Goal: Navigation & Orientation: Find specific page/section

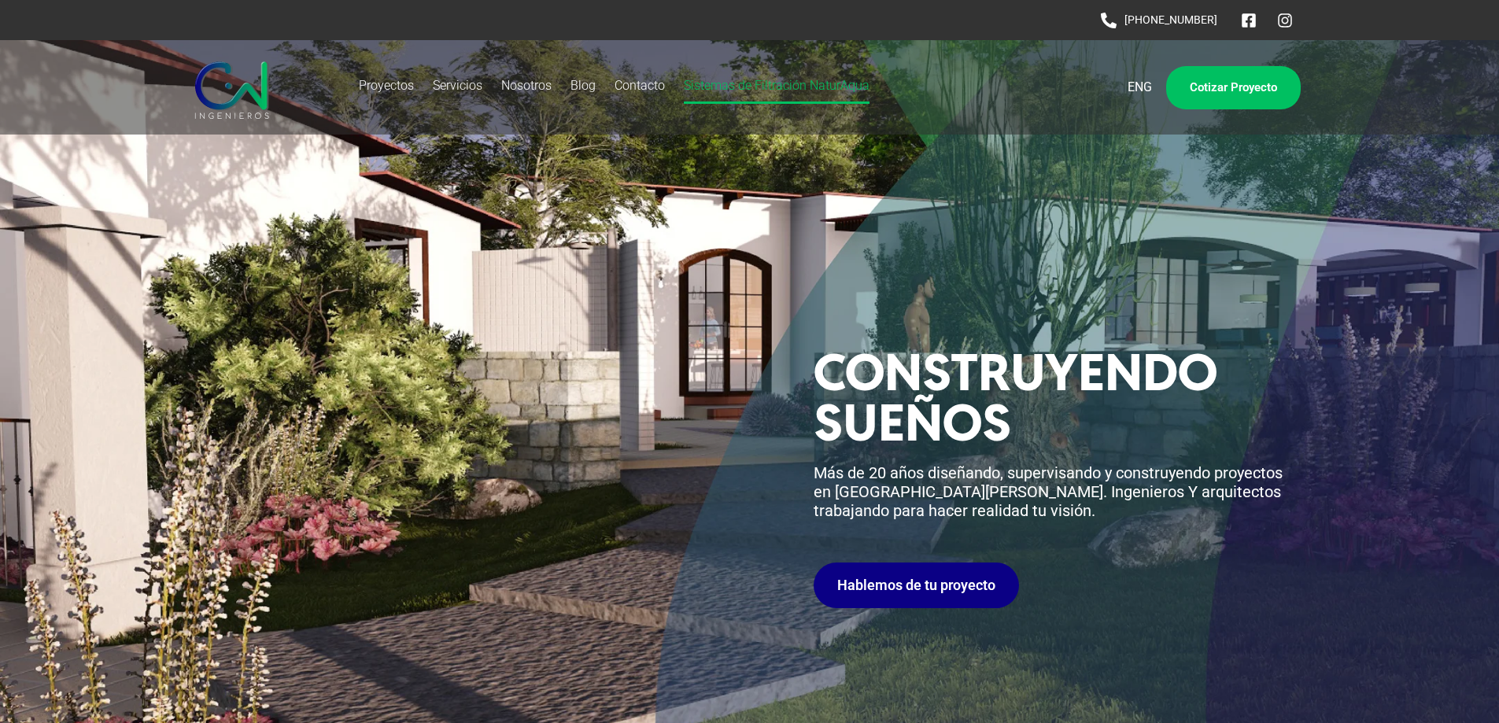
click at [812, 83] on link "Sistemas de Filtración NaturAqua" at bounding box center [777, 86] width 186 height 36
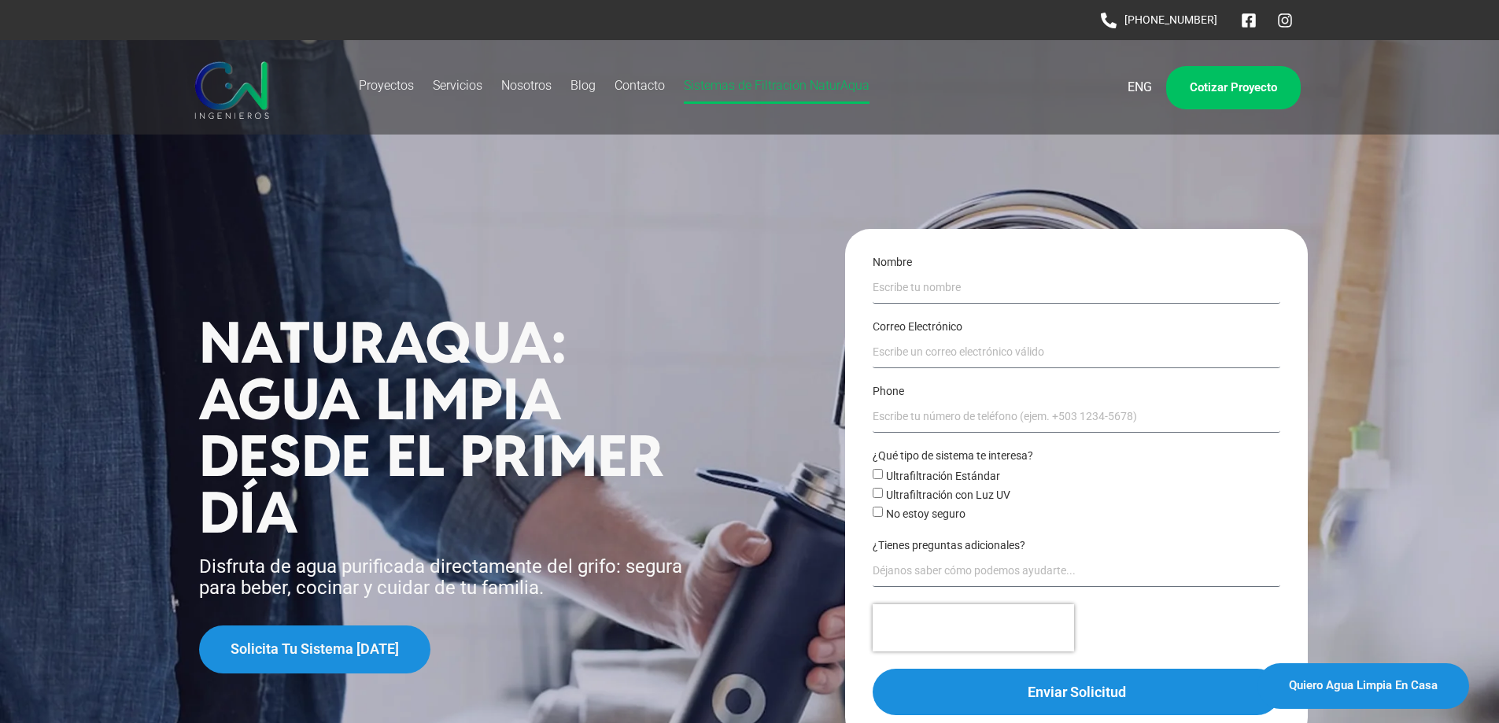
click at [602, 208] on section "NaturAqua: Agua limpia desde el primer día Disfruta de agua purificada directam…" at bounding box center [749, 438] width 1499 height 797
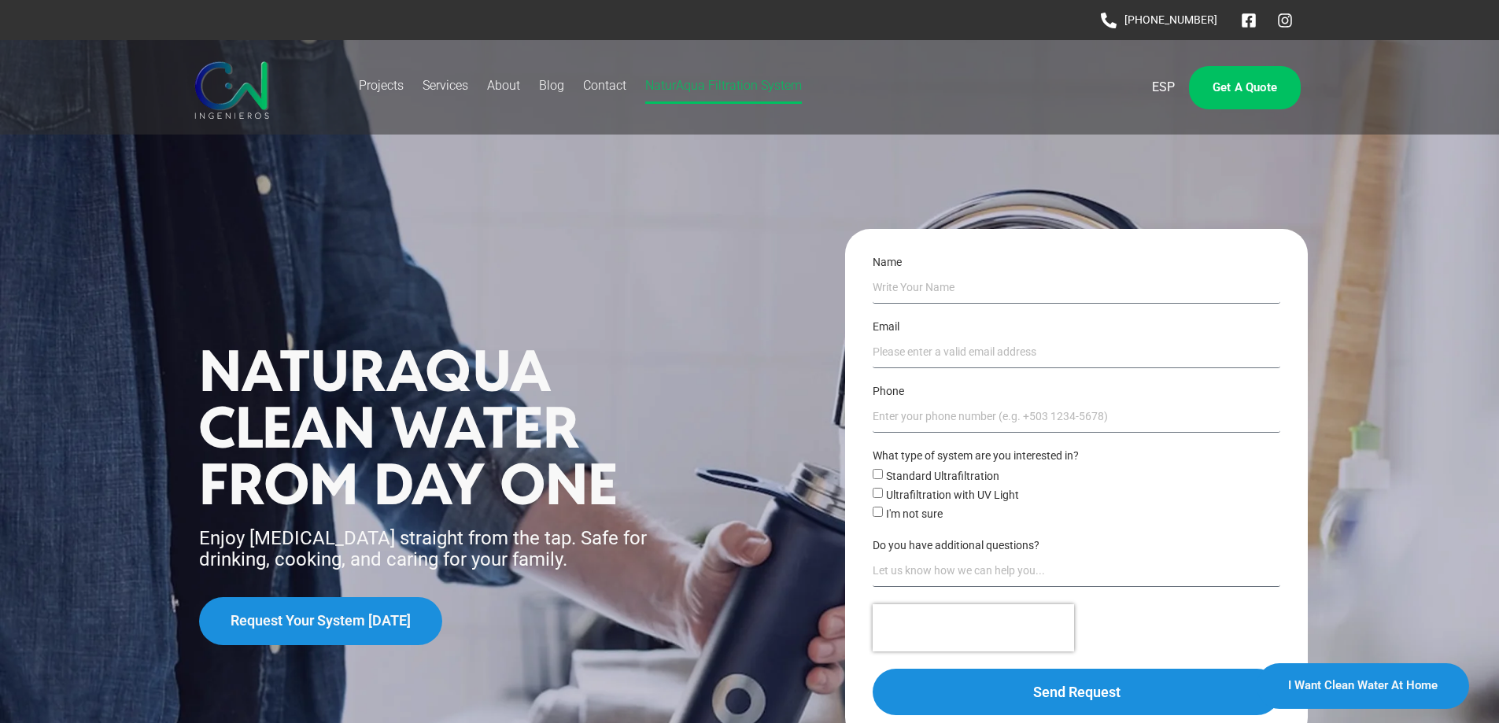
click at [235, 87] on img at bounding box center [232, 87] width 82 height 63
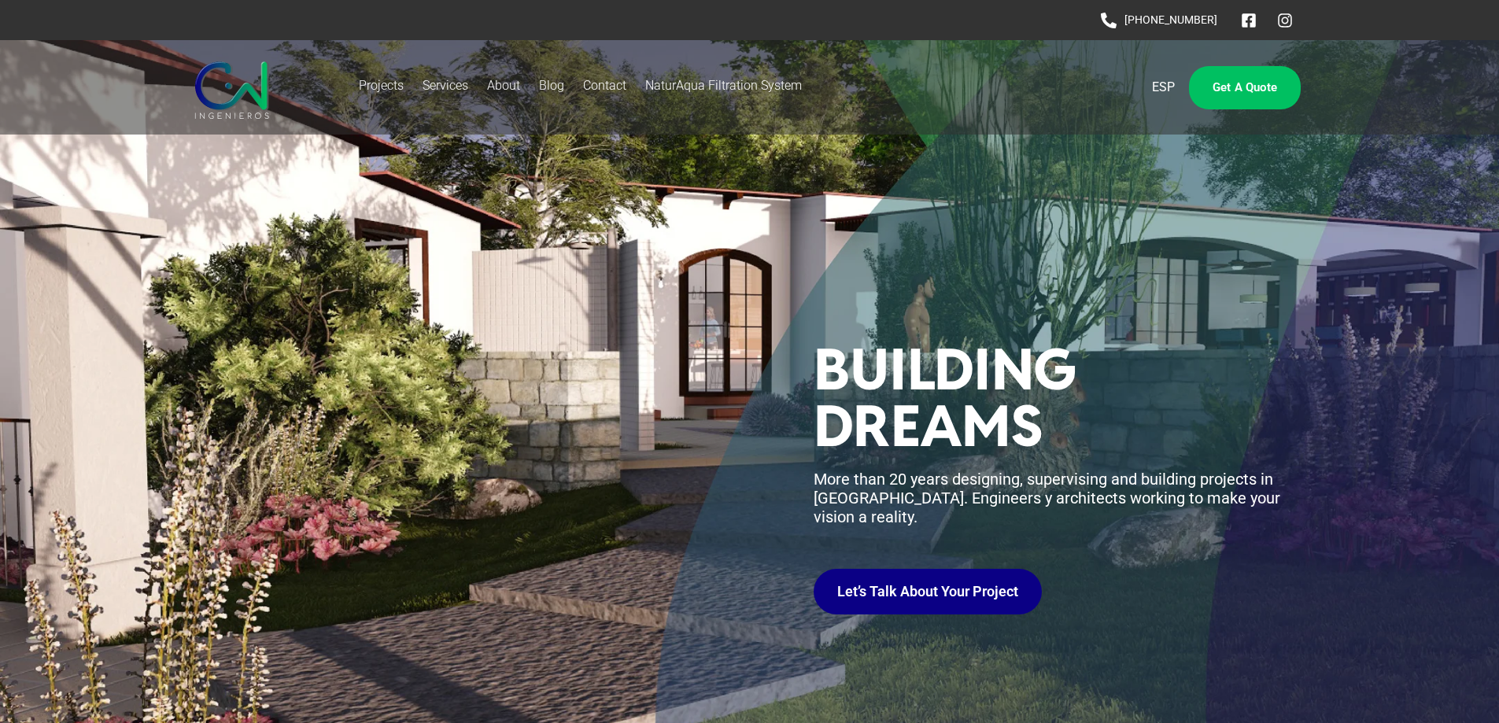
click at [1166, 88] on span "ESP" at bounding box center [1163, 87] width 23 height 19
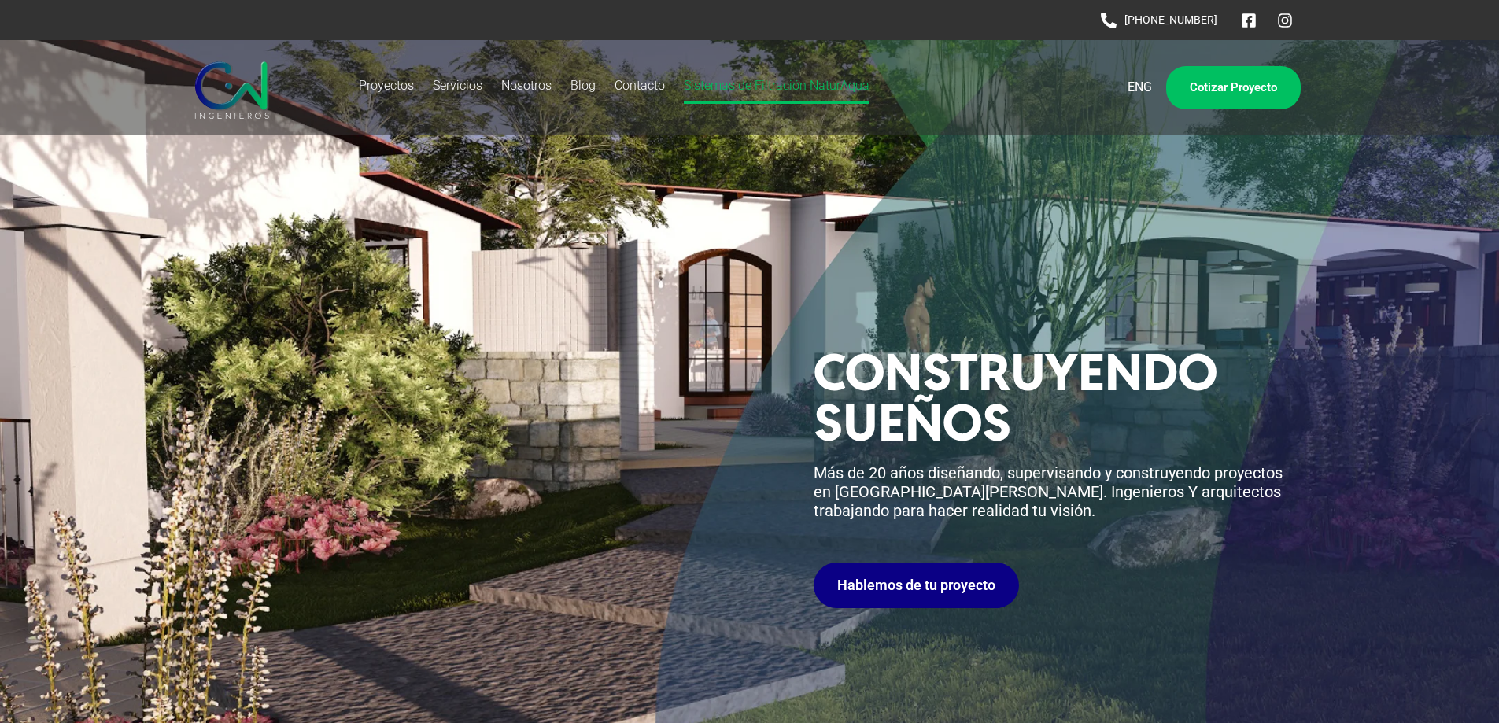
click at [787, 79] on link "Sistemas de Filtración NaturAqua" at bounding box center [777, 86] width 186 height 36
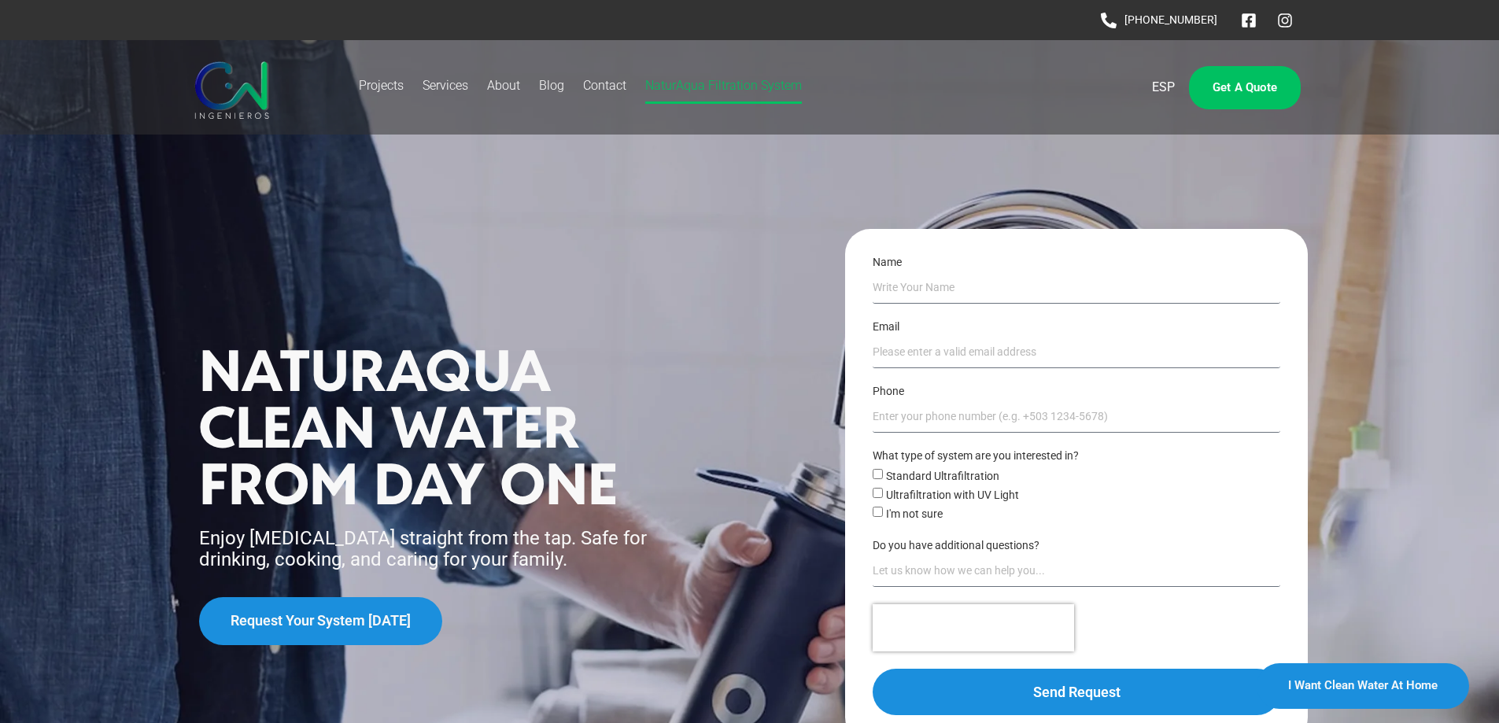
click at [1154, 83] on span "ESP" at bounding box center [1163, 87] width 23 height 19
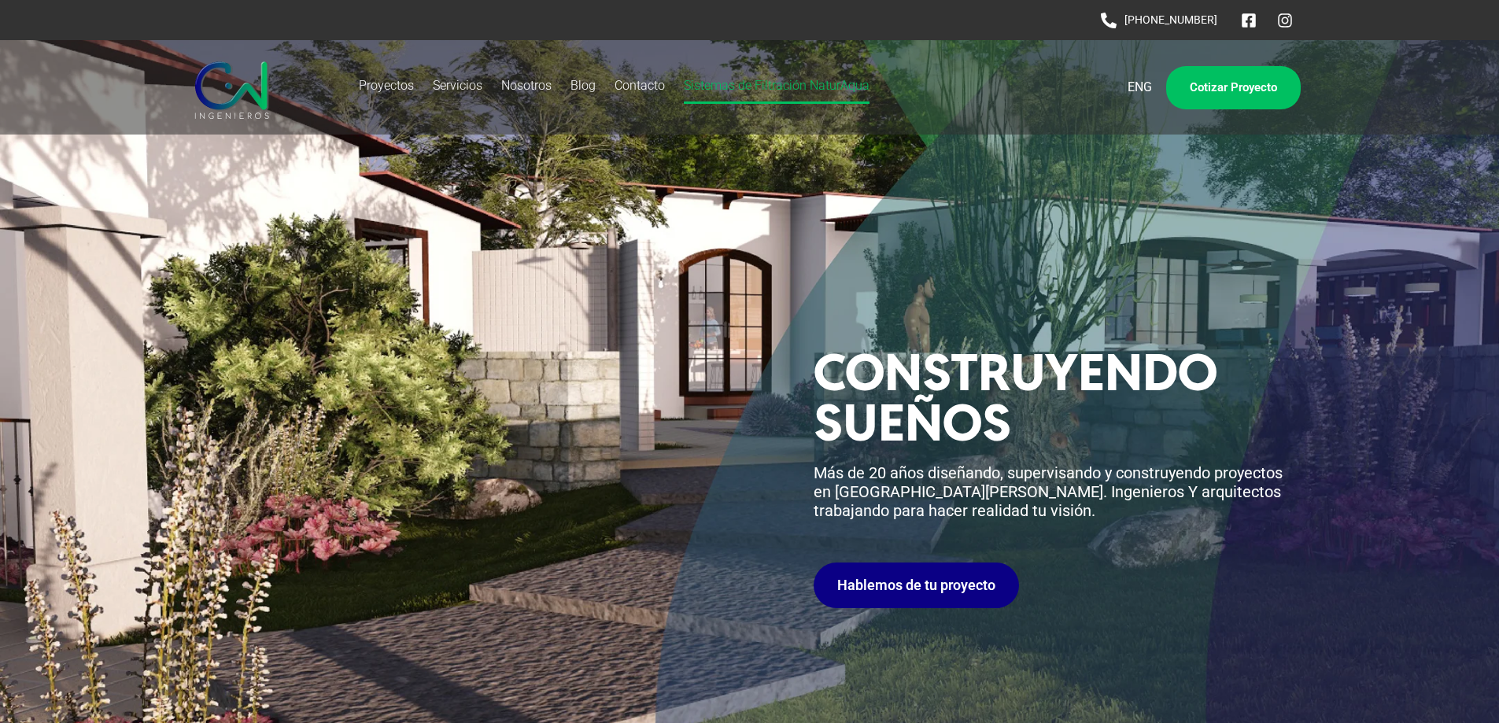
click at [745, 85] on link "Sistemas de Filtración NaturAqua" at bounding box center [777, 86] width 186 height 36
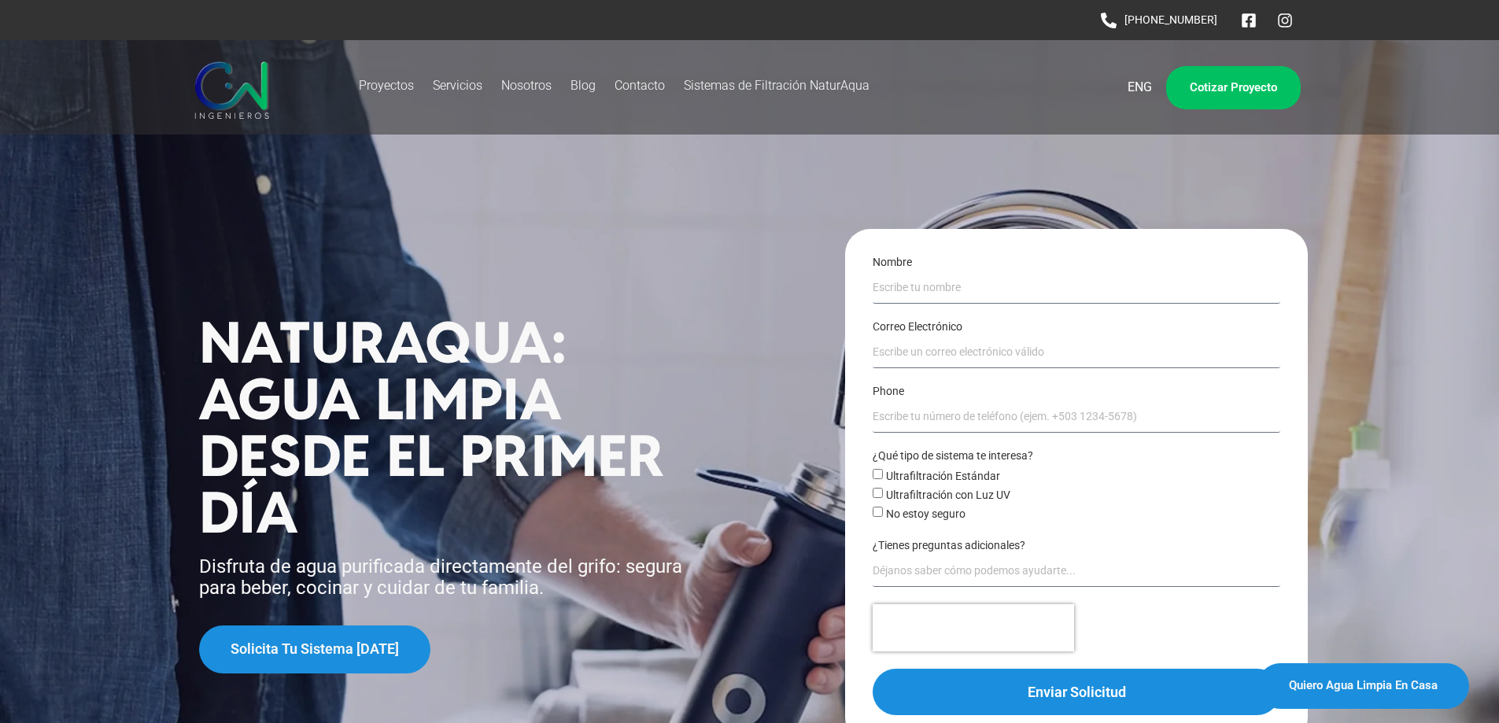
click at [242, 101] on img at bounding box center [232, 87] width 82 height 63
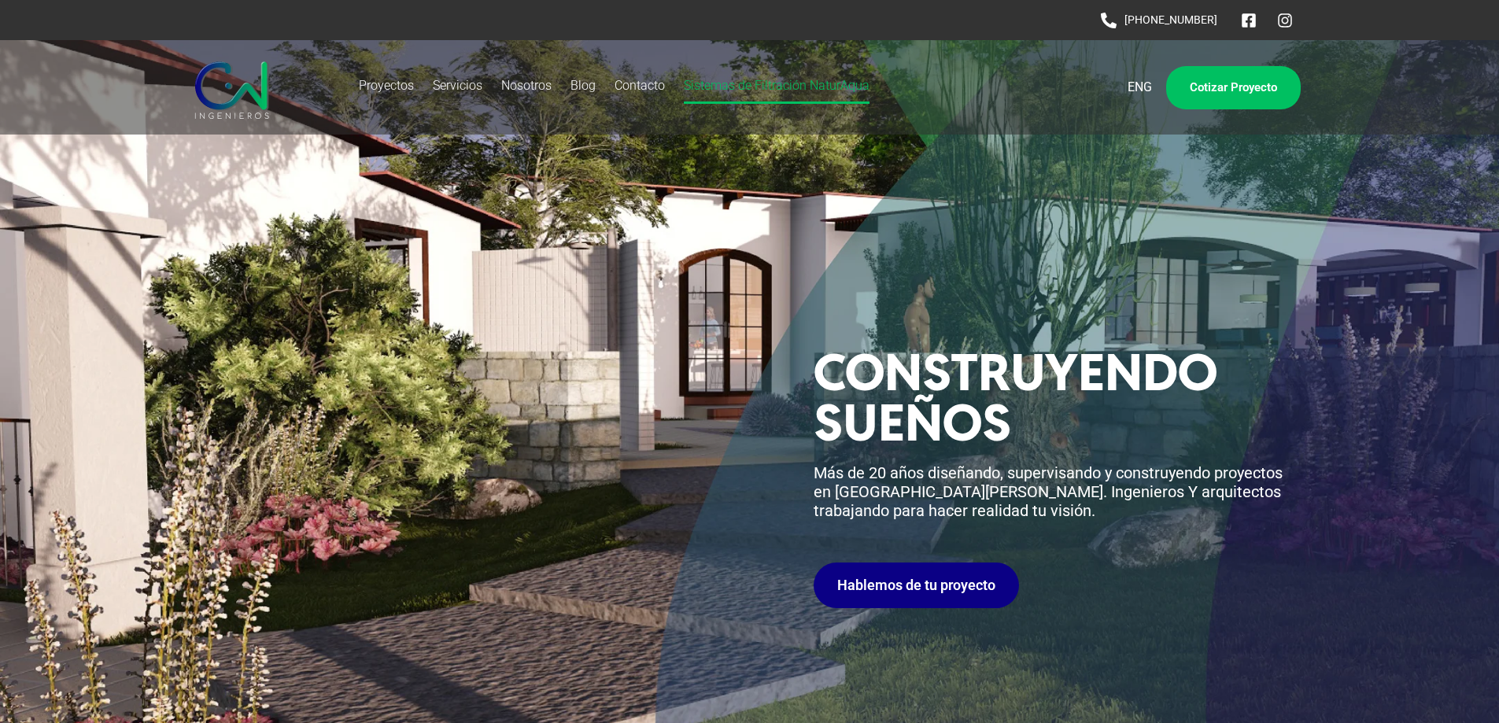
click at [741, 83] on link "Sistemas de Filtración NaturAqua" at bounding box center [777, 86] width 186 height 36
click at [672, 226] on section "Construyendo sueños Construyendo sueños Más de 20 años diseñando, supervisando …" at bounding box center [749, 422] width 1499 height 764
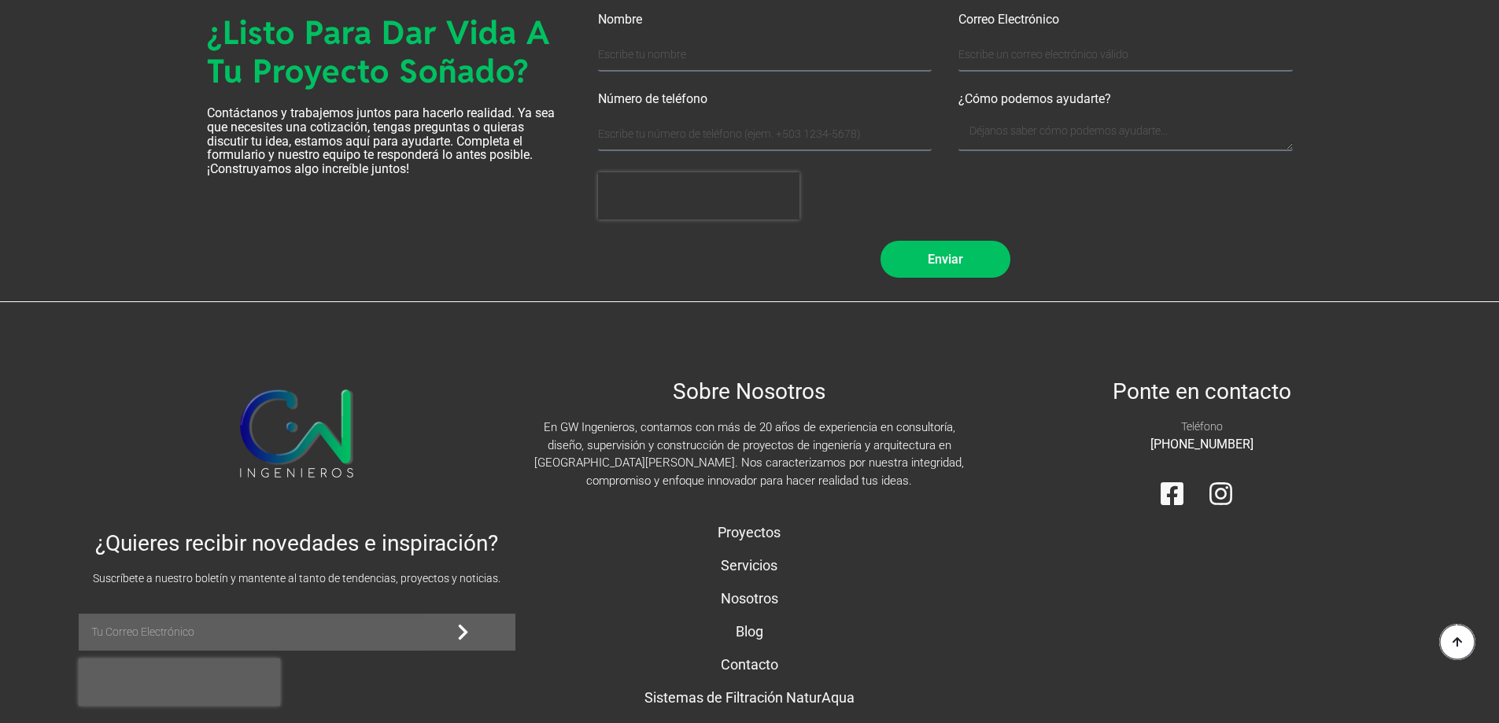
scroll to position [7229, 0]
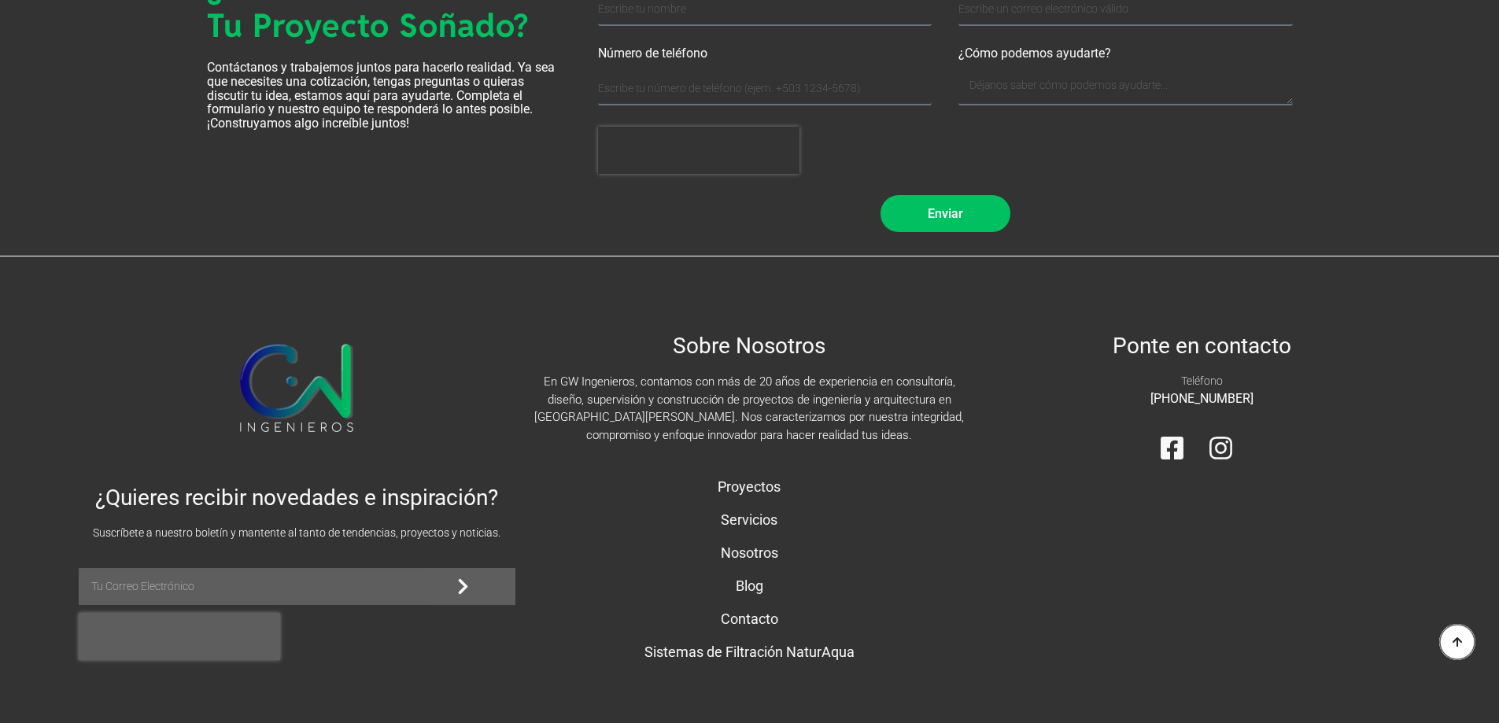
click at [735, 504] on link "Servicios" at bounding box center [749, 520] width 437 height 33
click at [743, 471] on link "Proyectos" at bounding box center [749, 487] width 437 height 33
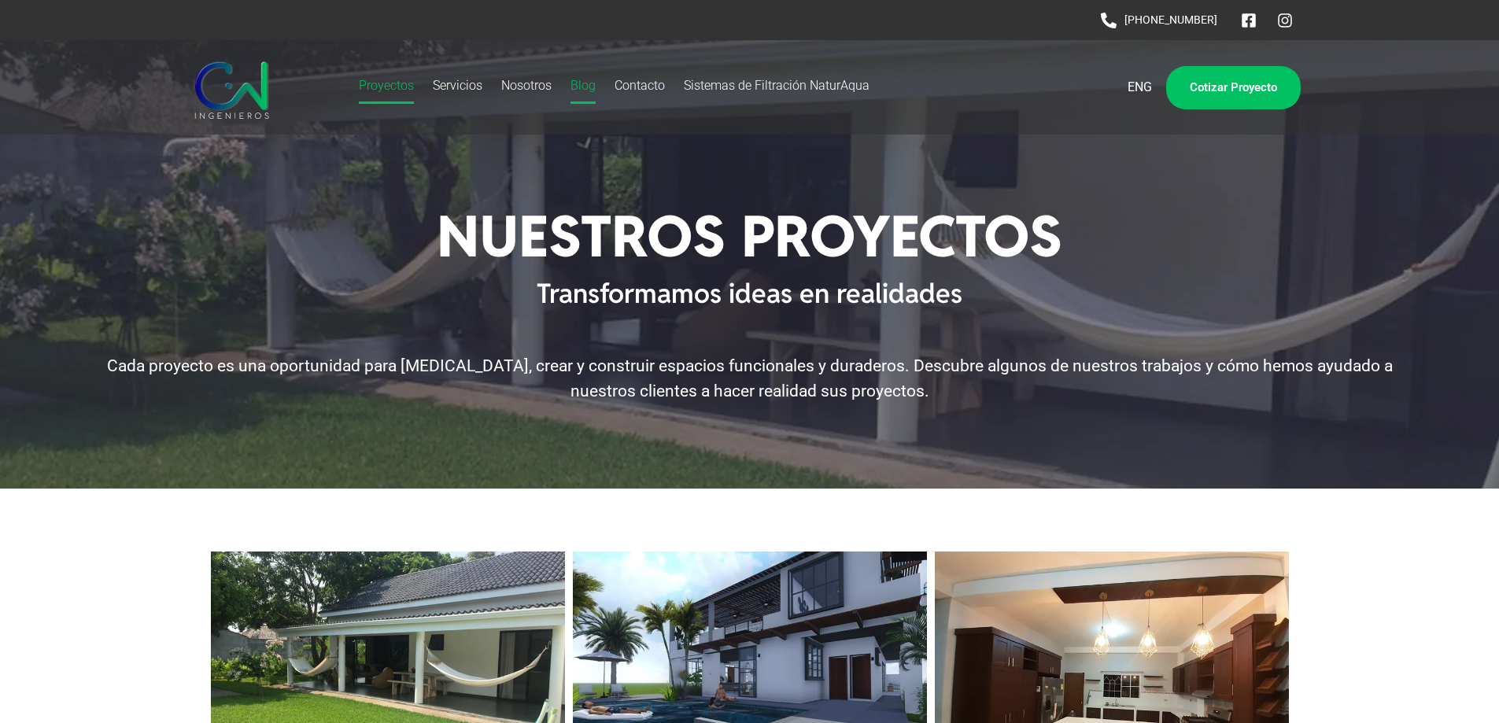
click at [579, 87] on link "Blog" at bounding box center [583, 86] width 25 height 36
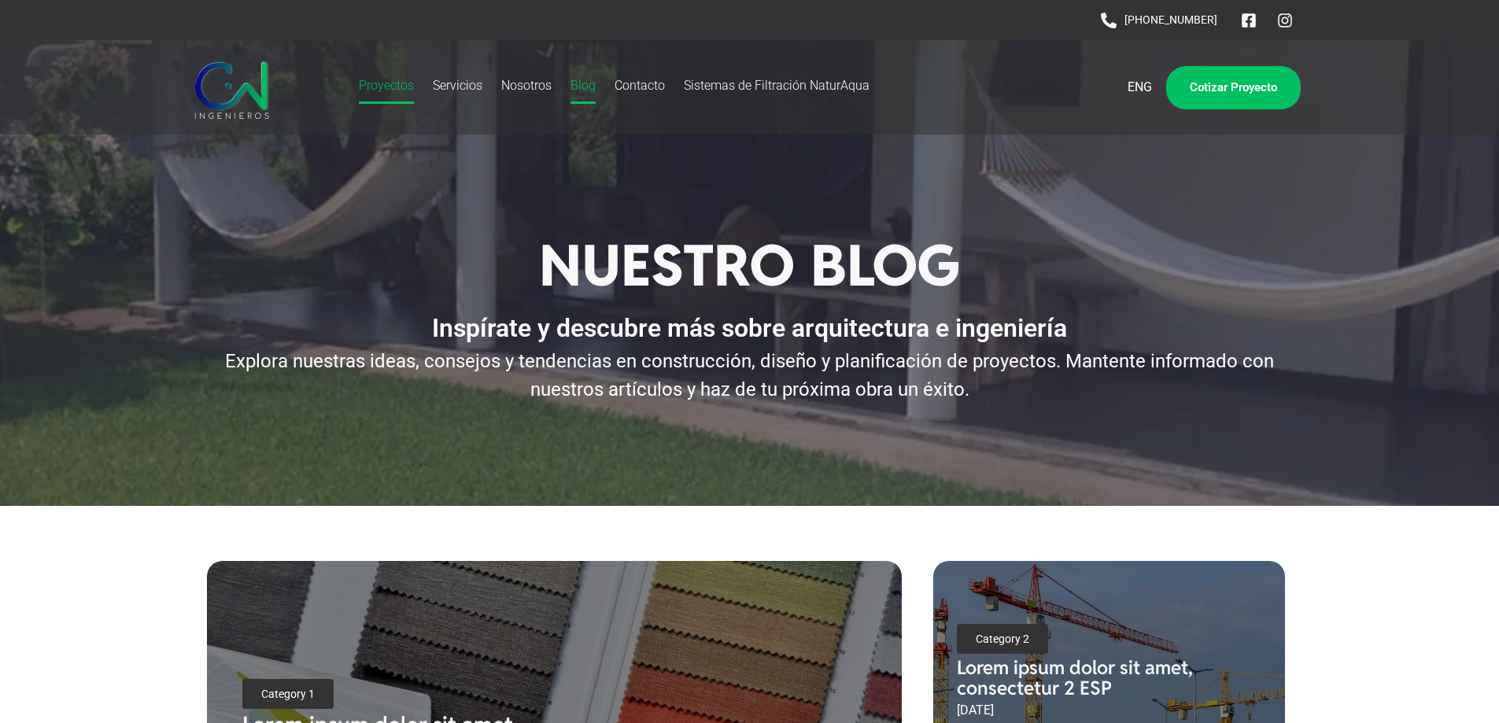
click at [374, 85] on link "Proyectos" at bounding box center [386, 86] width 55 height 36
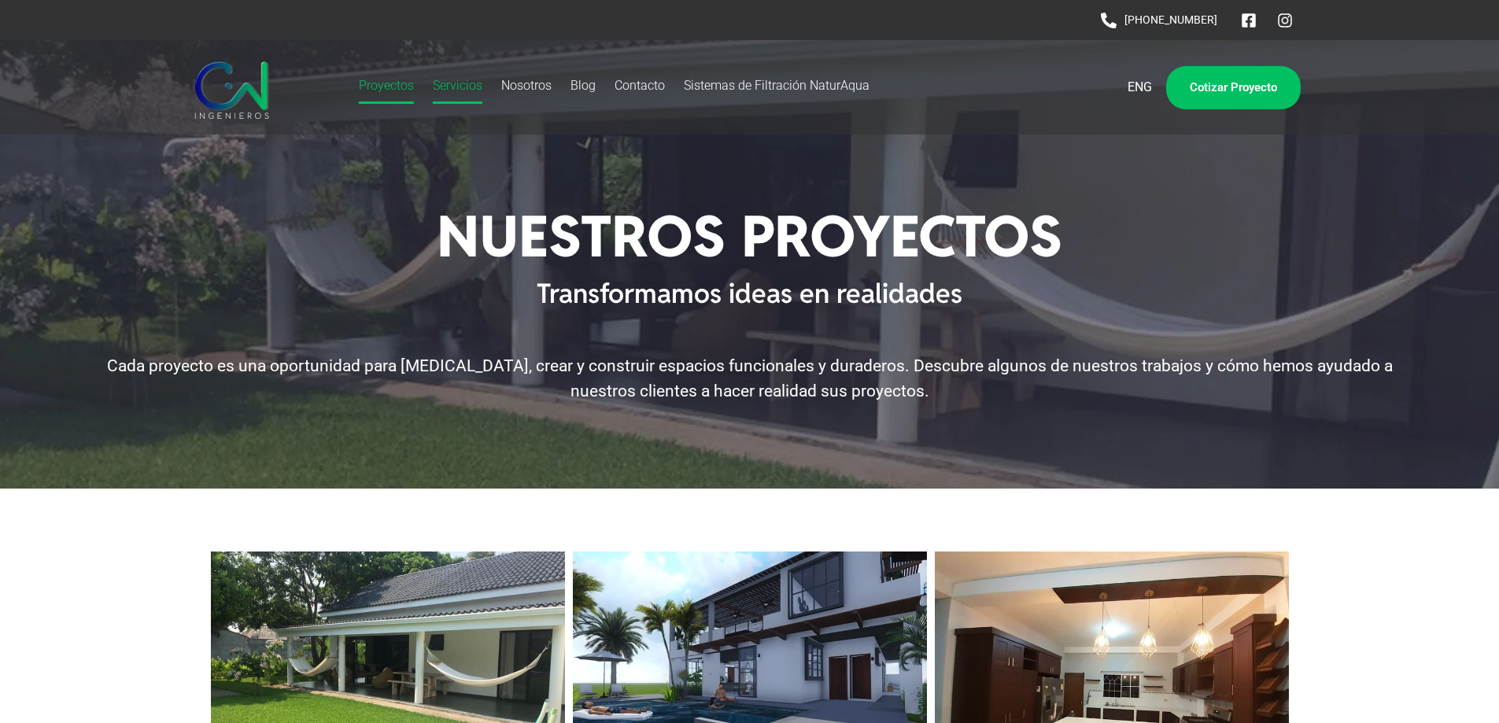
click at [462, 83] on link "Servicios" at bounding box center [458, 86] width 50 height 36
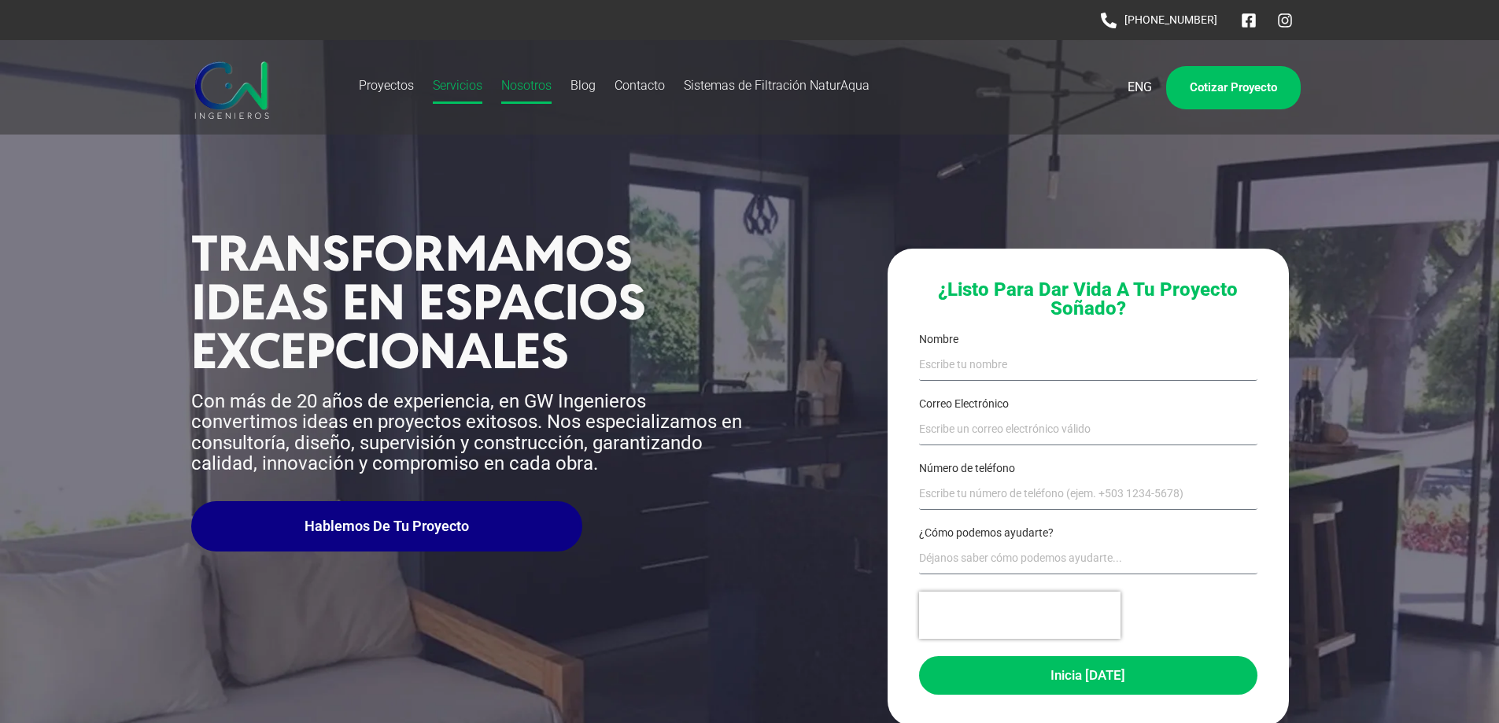
click at [522, 87] on link "Nosotros" at bounding box center [526, 86] width 50 height 36
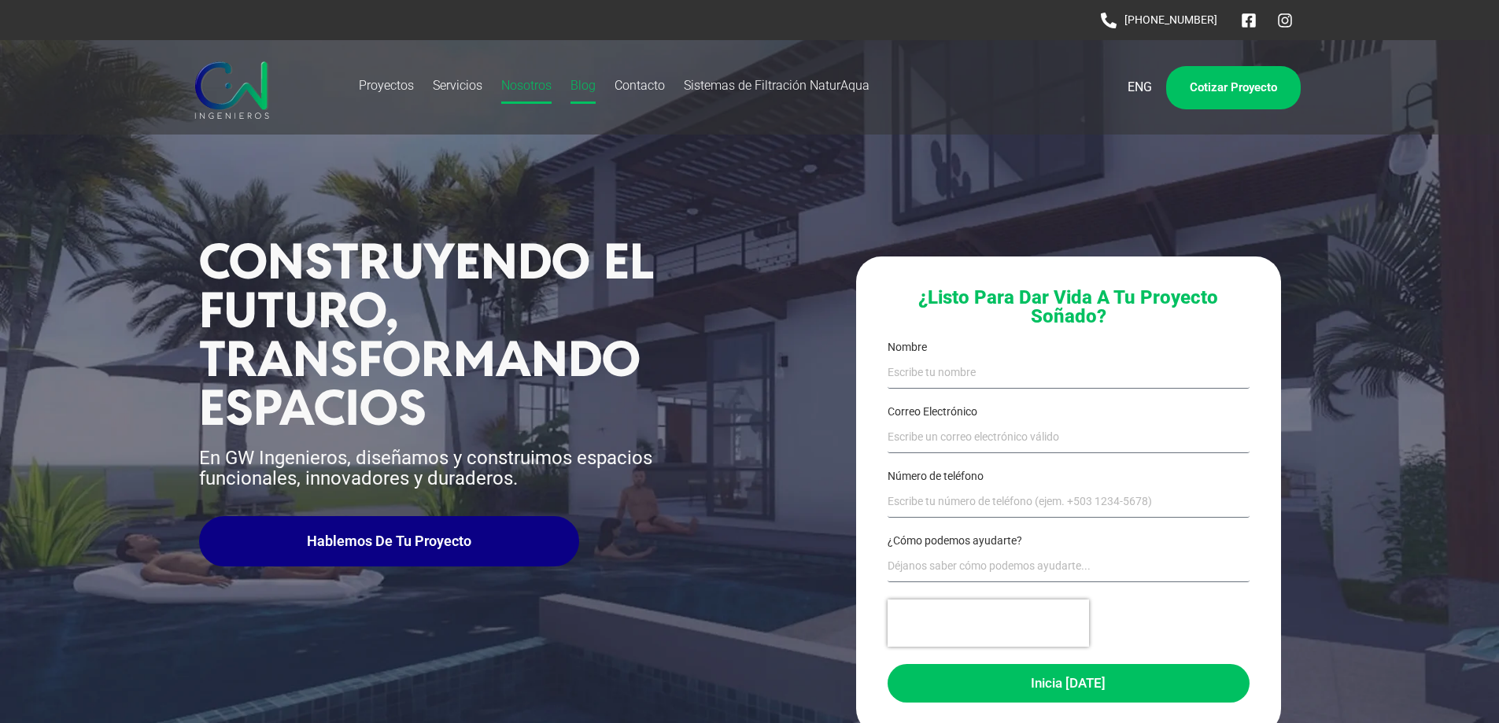
click at [575, 87] on link "Blog" at bounding box center [583, 86] width 25 height 36
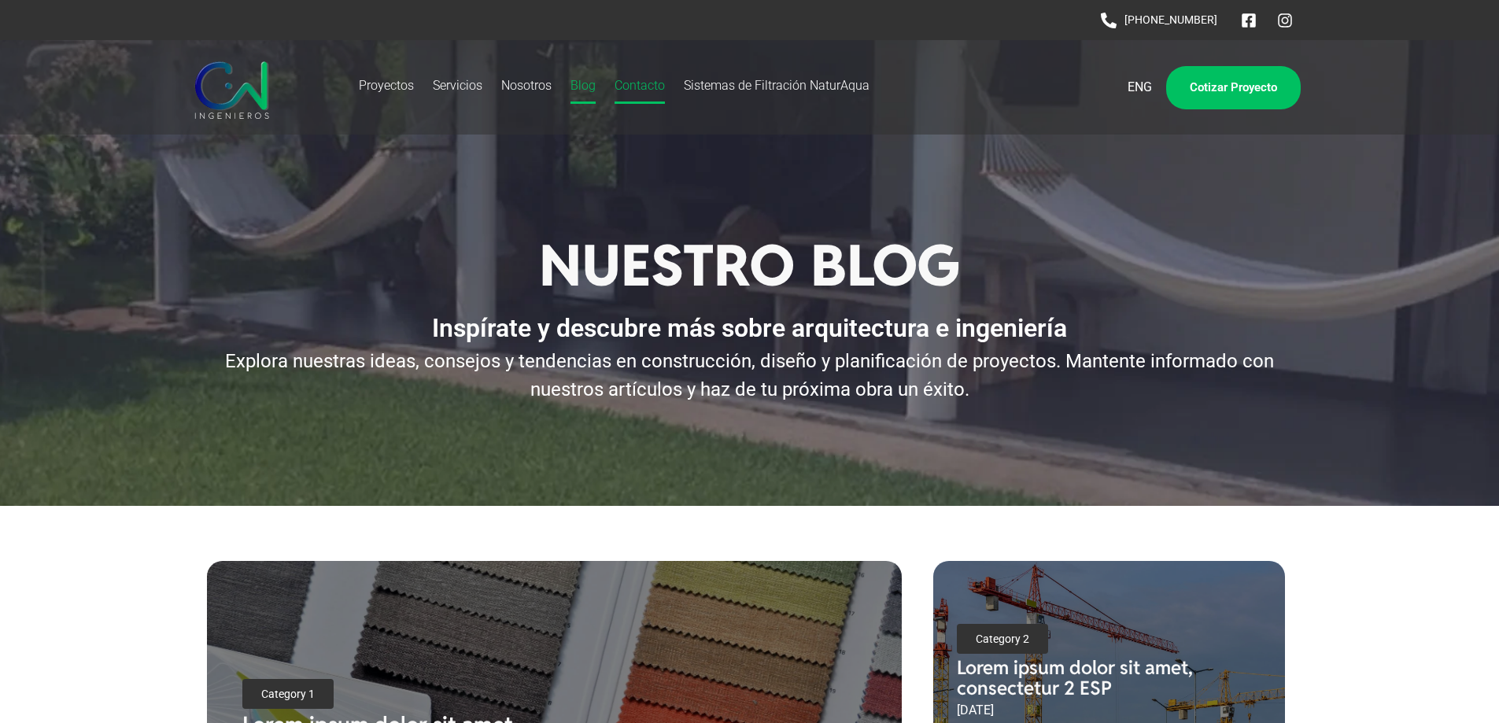
click at [625, 87] on link "Contacto" at bounding box center [640, 86] width 50 height 36
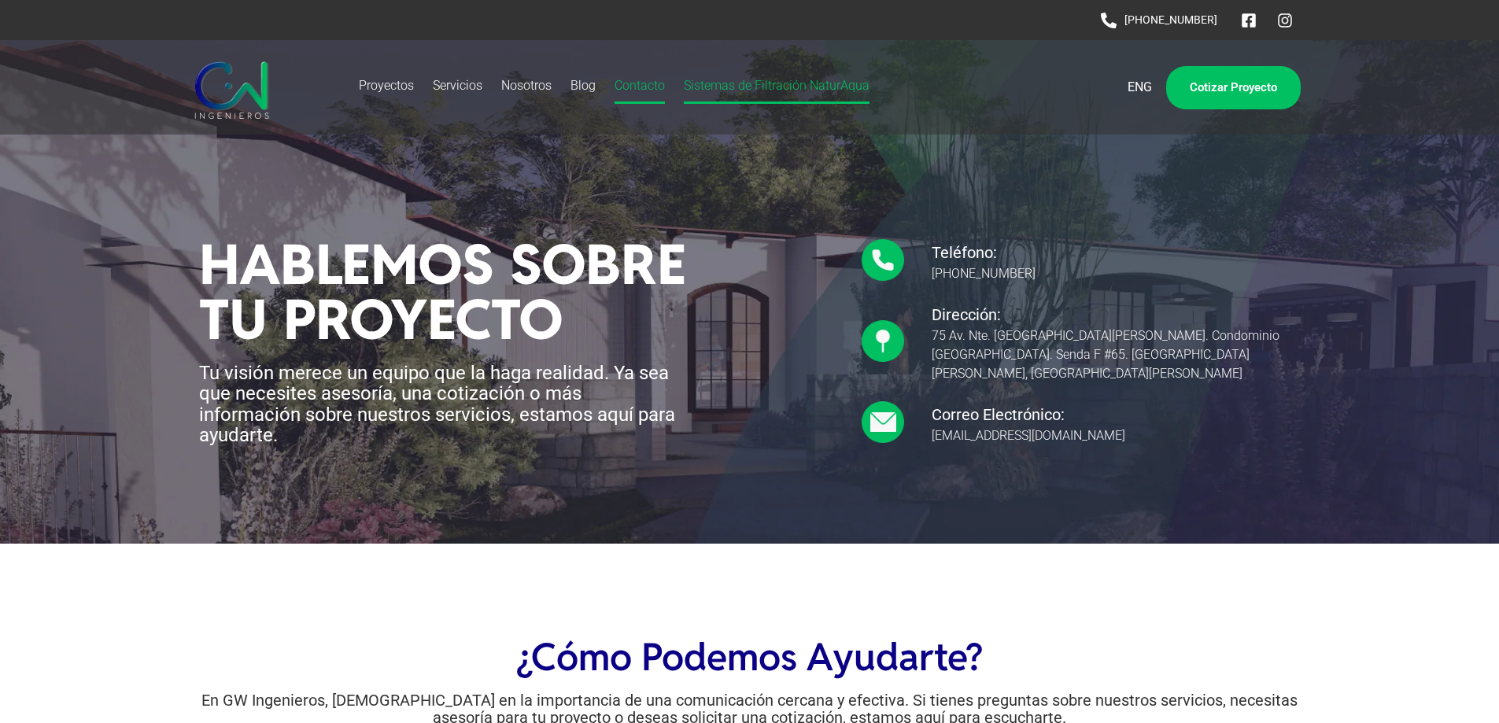
click at [720, 87] on link "Sistemas de Filtración NaturAqua" at bounding box center [777, 86] width 186 height 36
